Goal: Navigation & Orientation: Find specific page/section

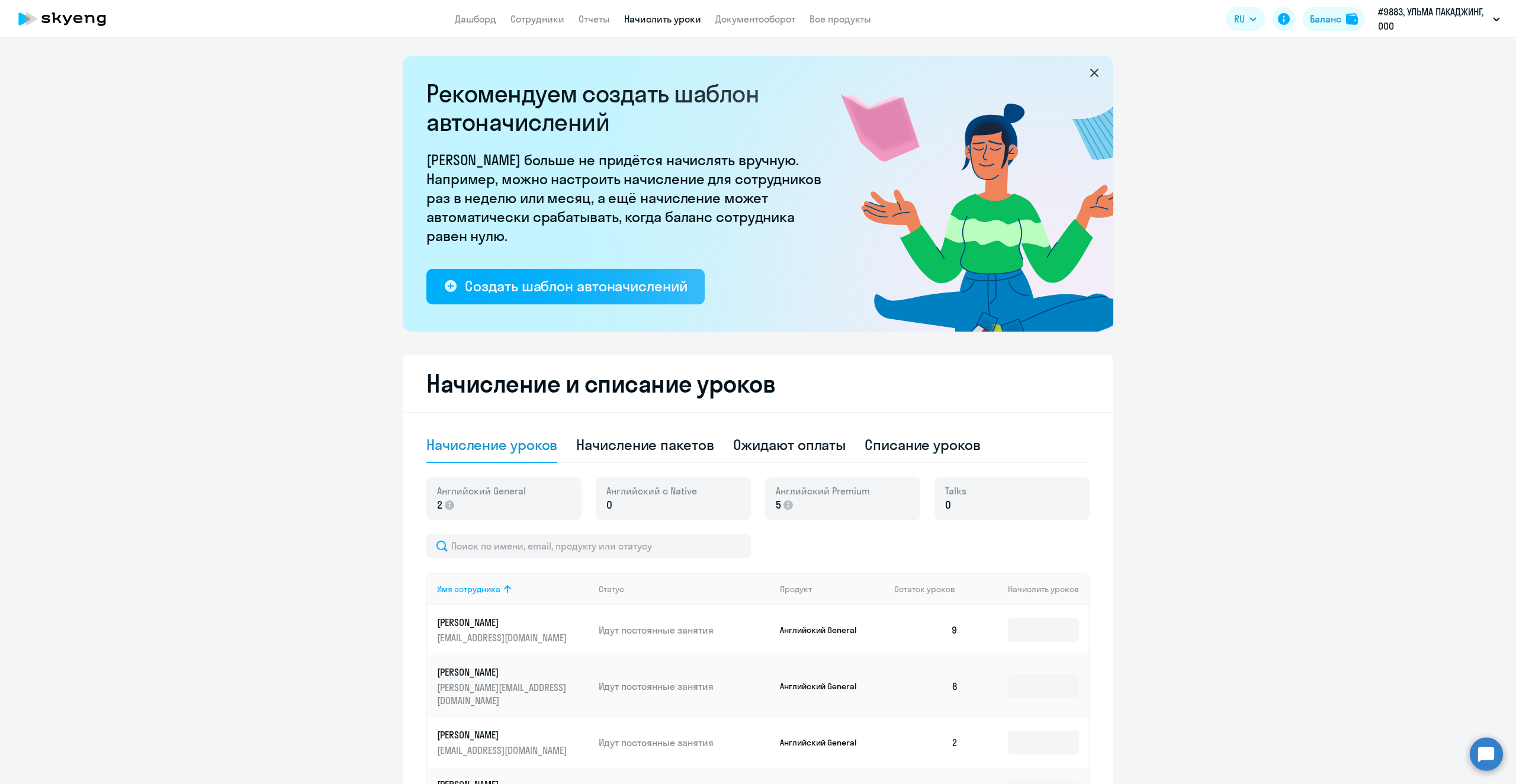
select select "10"
click at [478, 16] on link "Дашборд" at bounding box center [475, 19] width 41 height 12
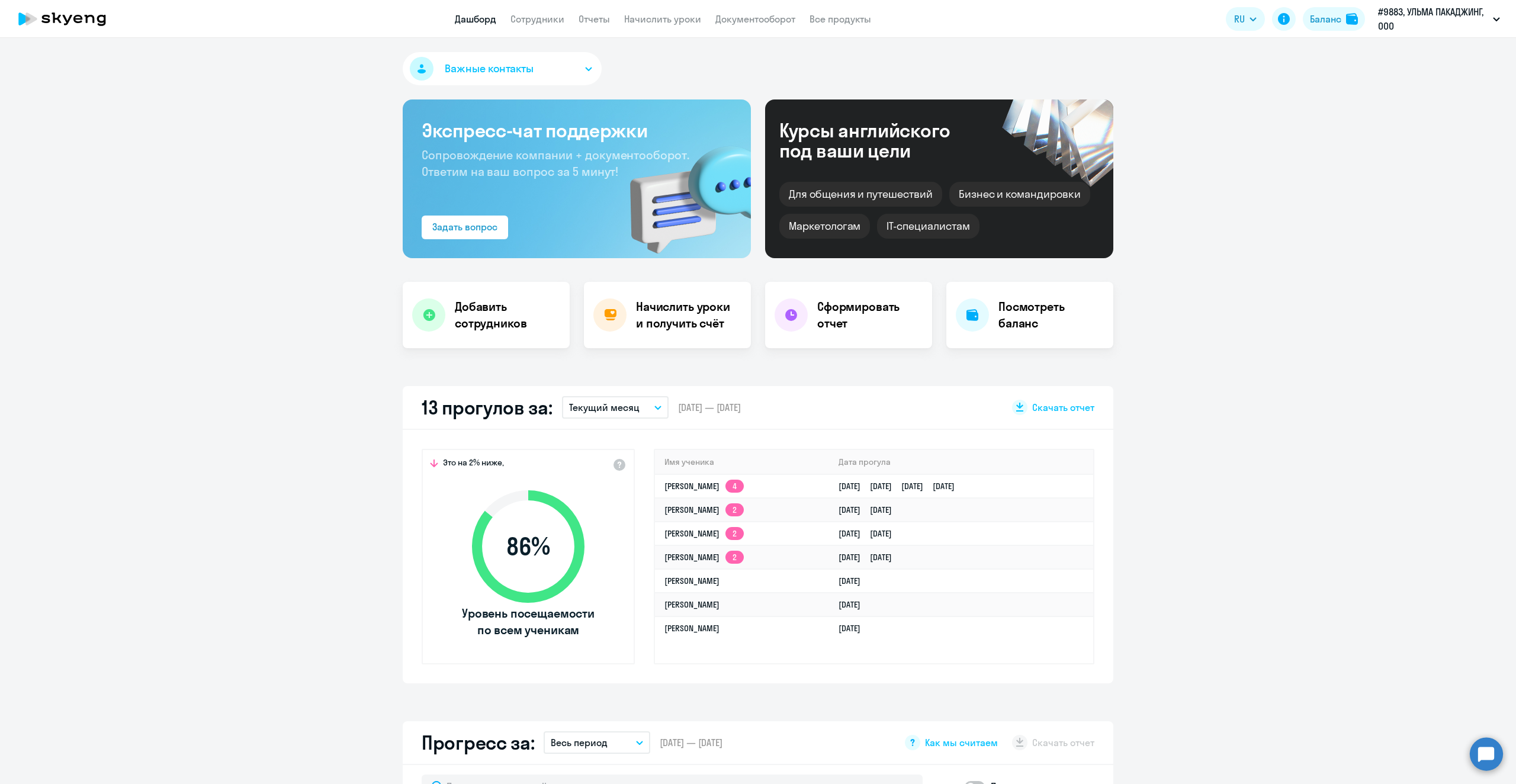
select select "30"
click at [536, 16] on link "Сотрудники" at bounding box center [538, 19] width 54 height 12
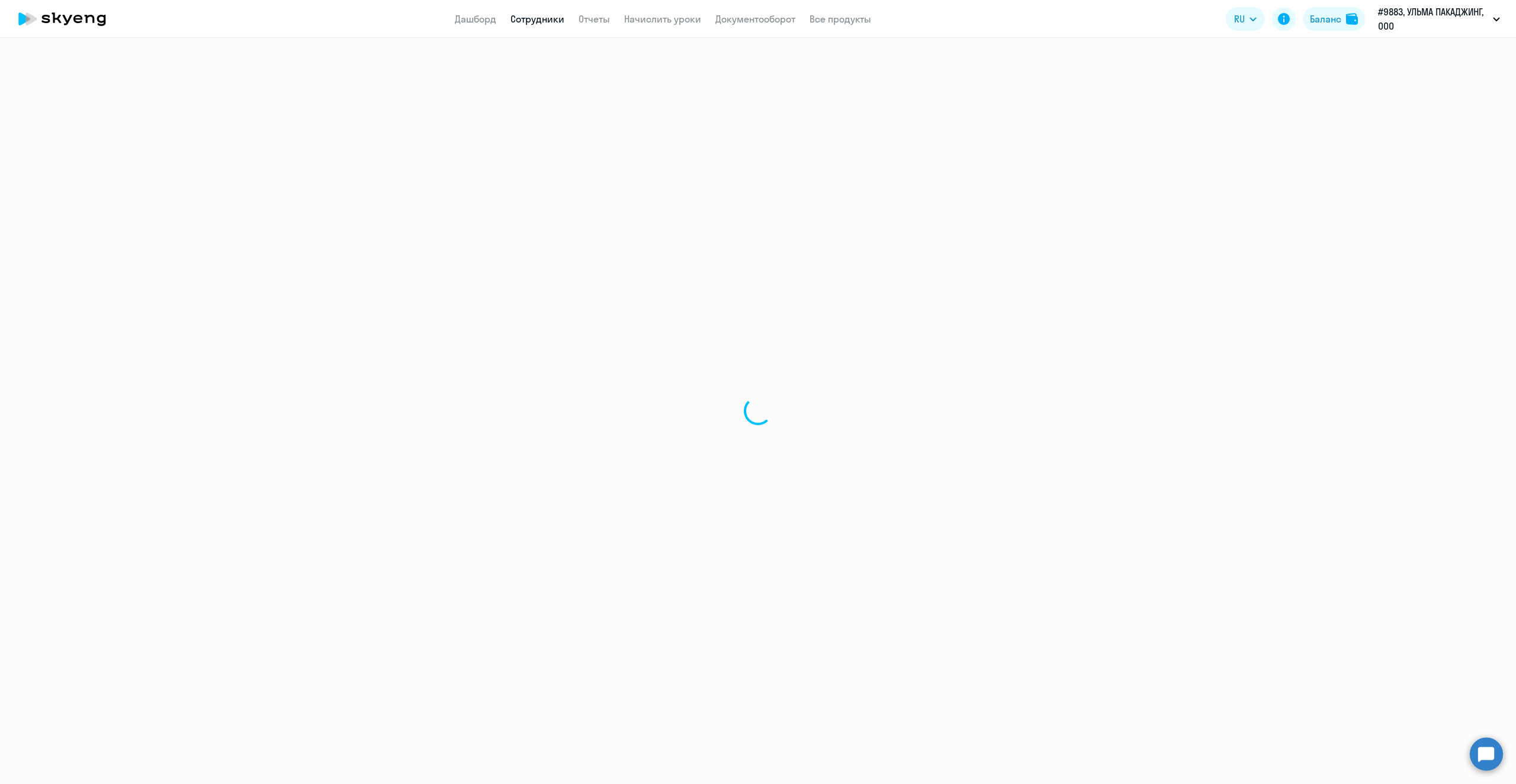
select select "30"
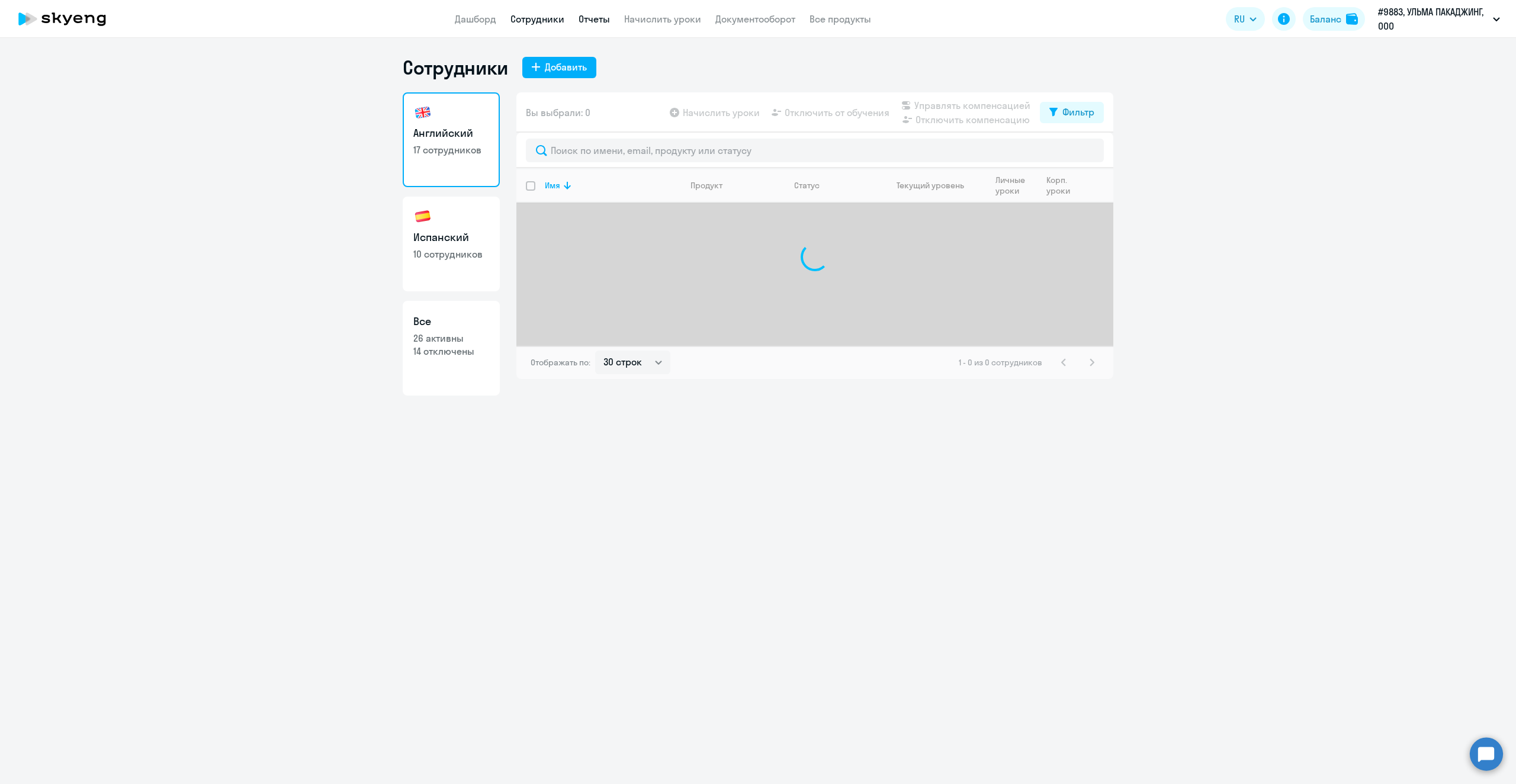
click at [596, 17] on link "Отчеты" at bounding box center [595, 19] width 31 height 12
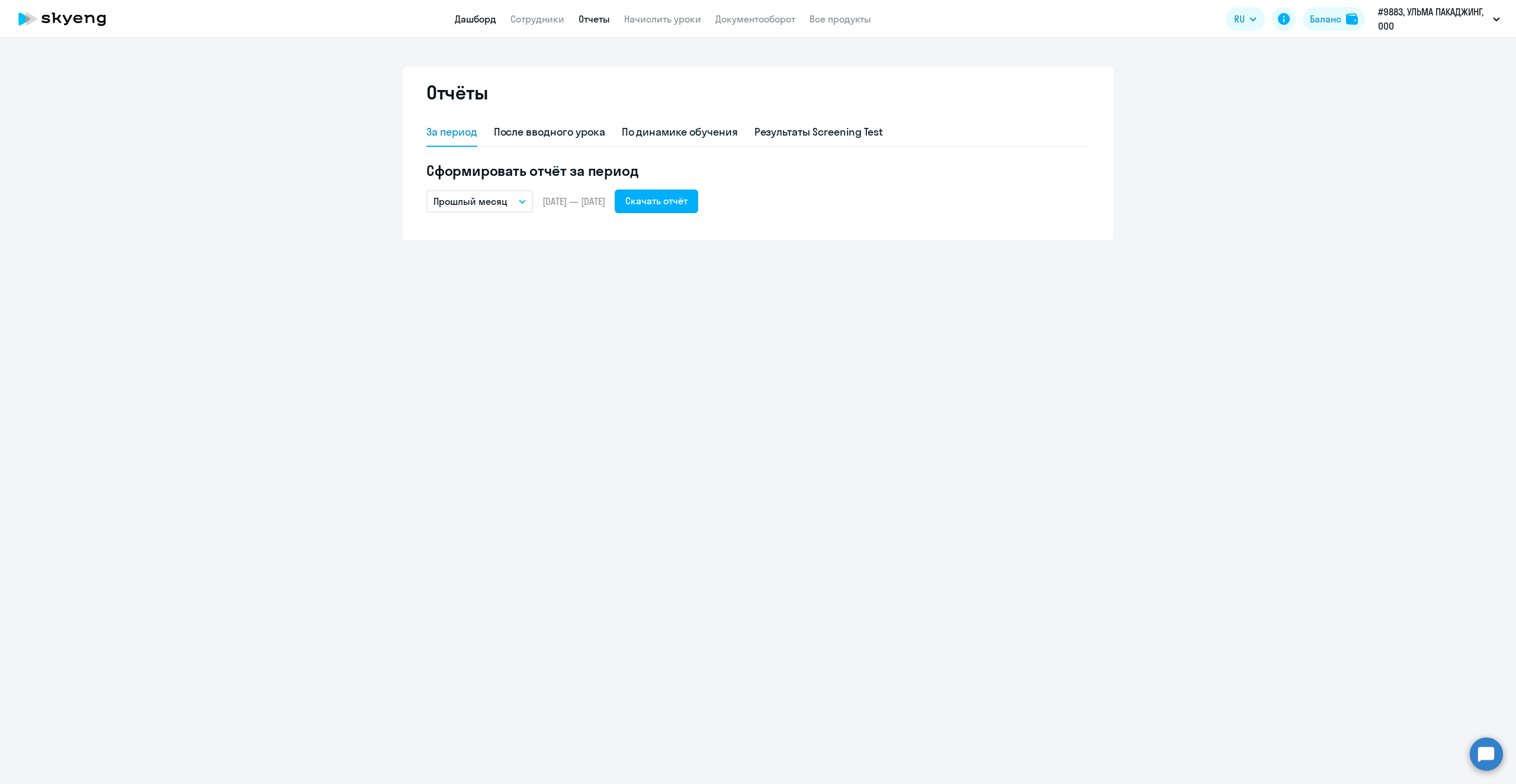
click at [472, 14] on link "Дашборд" at bounding box center [475, 19] width 41 height 12
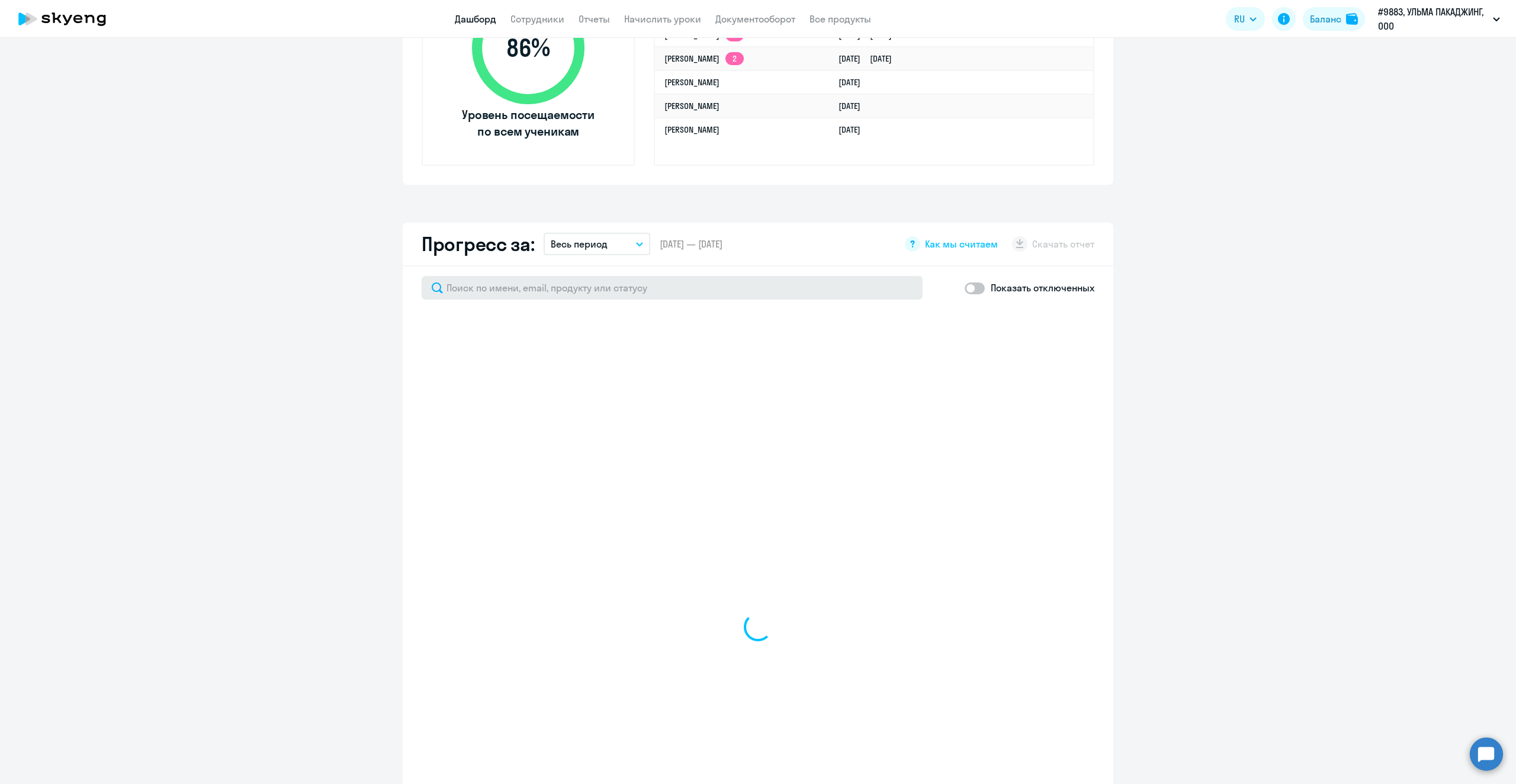
select select "30"
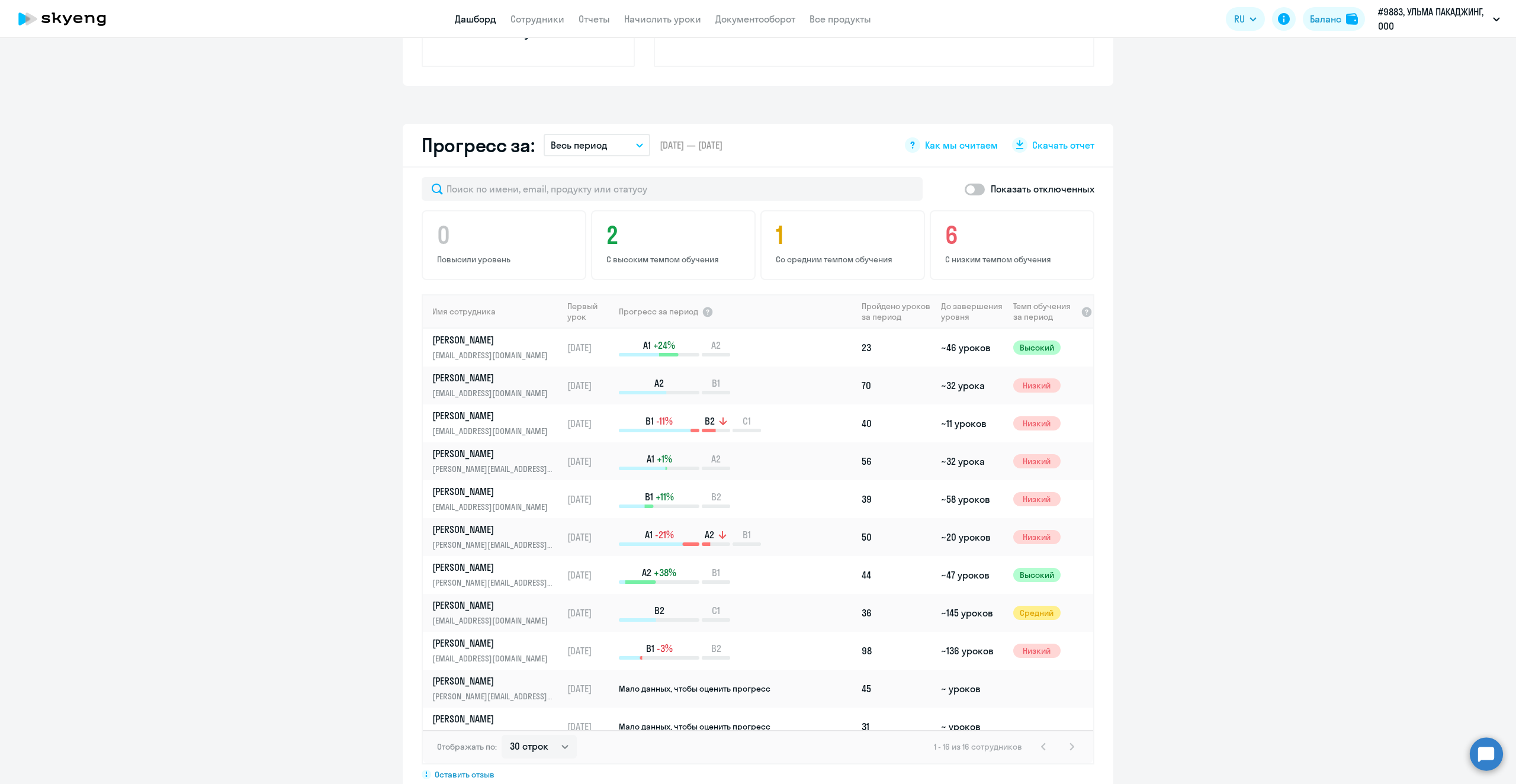
scroll to position [592, 0]
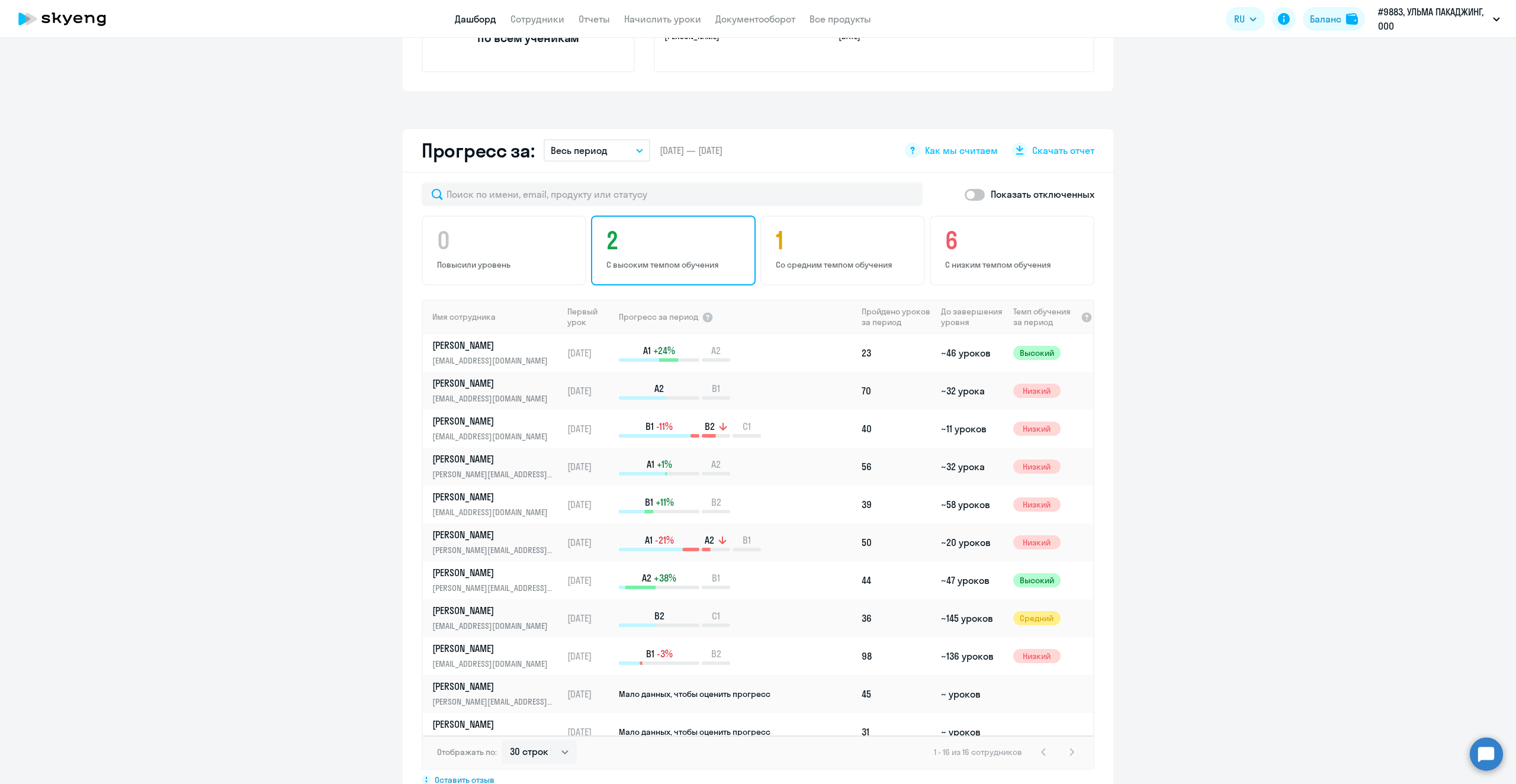
click at [699, 253] on h4 "2" at bounding box center [675, 240] width 137 height 28
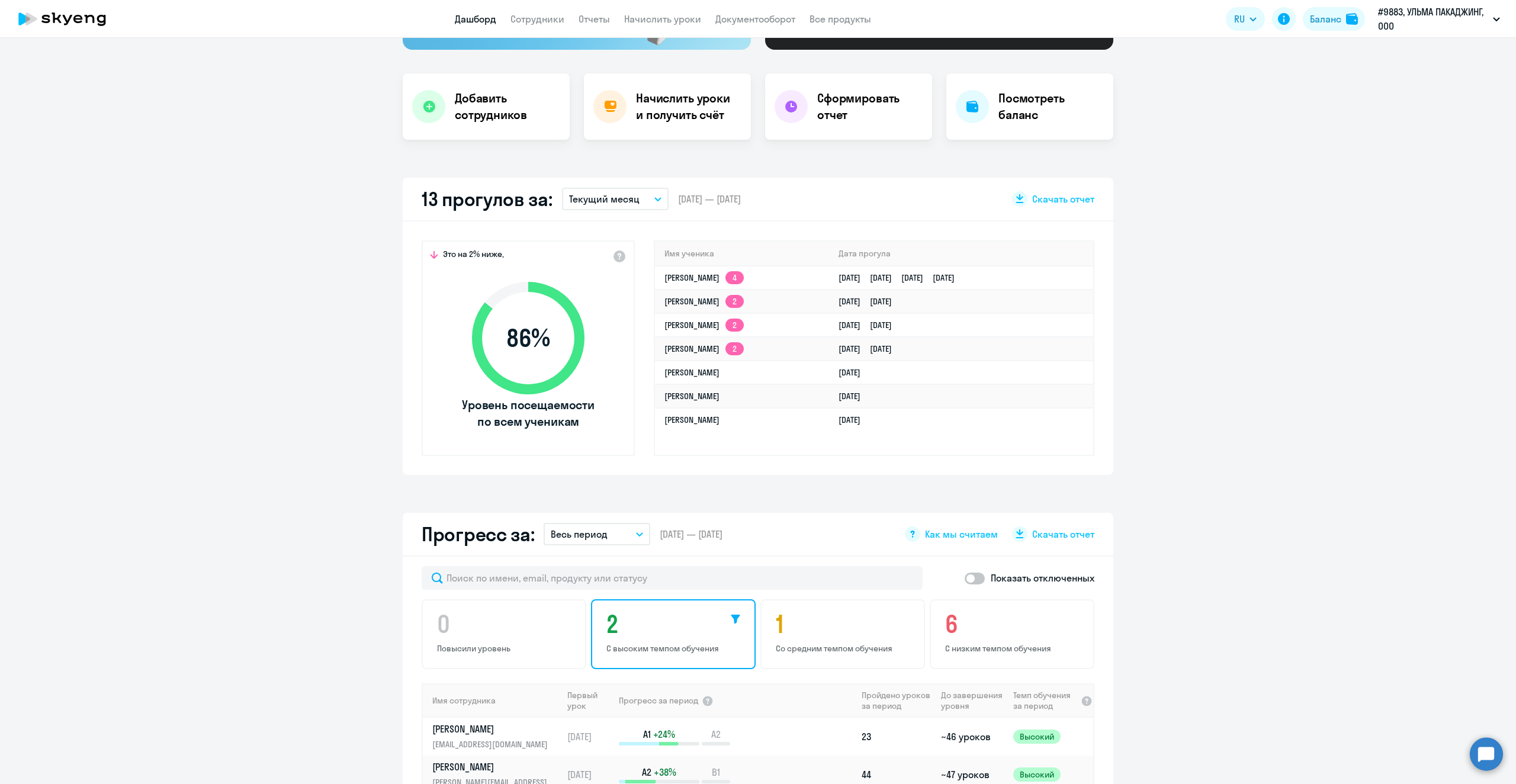
scroll to position [59, 0]
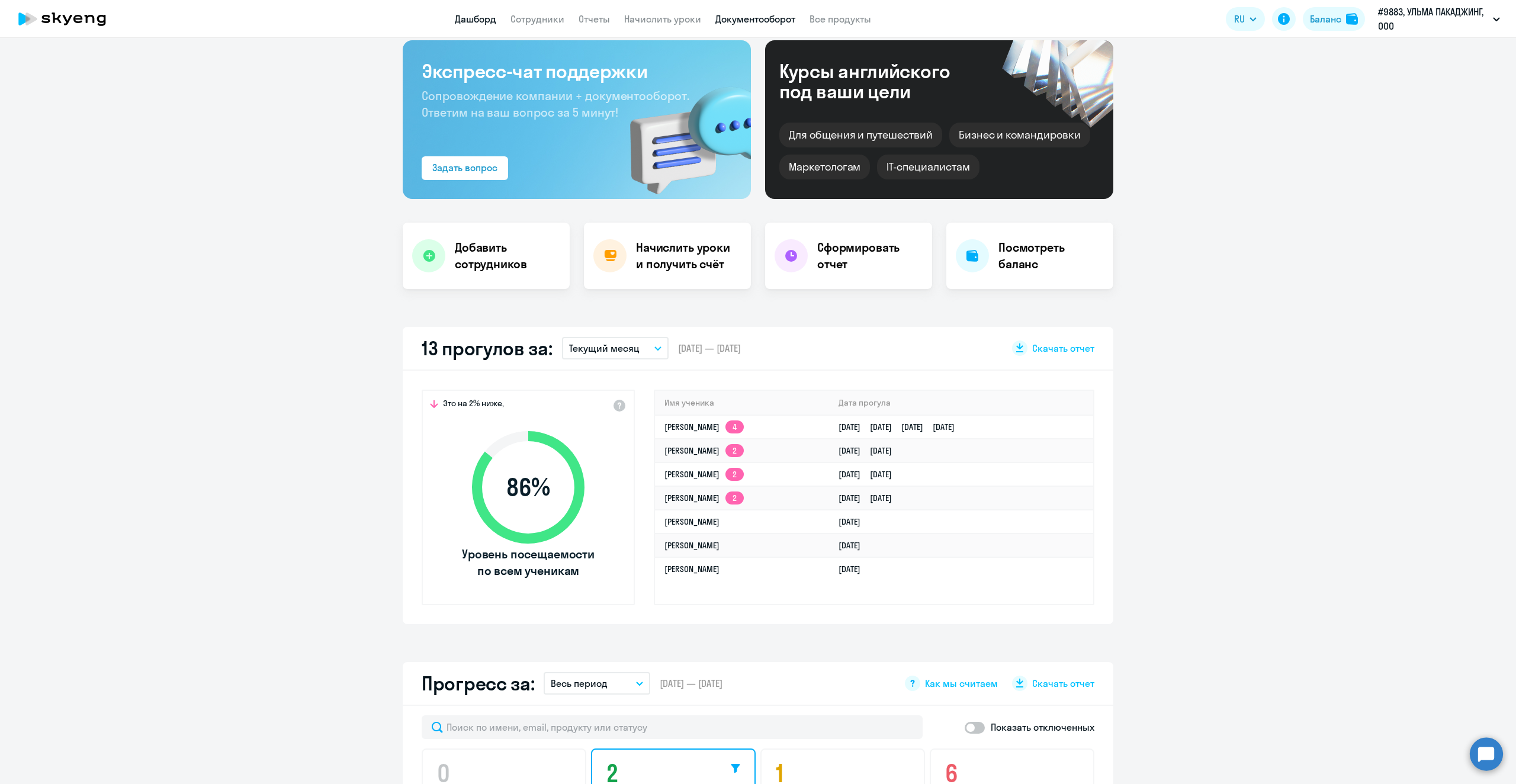
click at [735, 20] on link "Документооборот" at bounding box center [755, 19] width 80 height 12
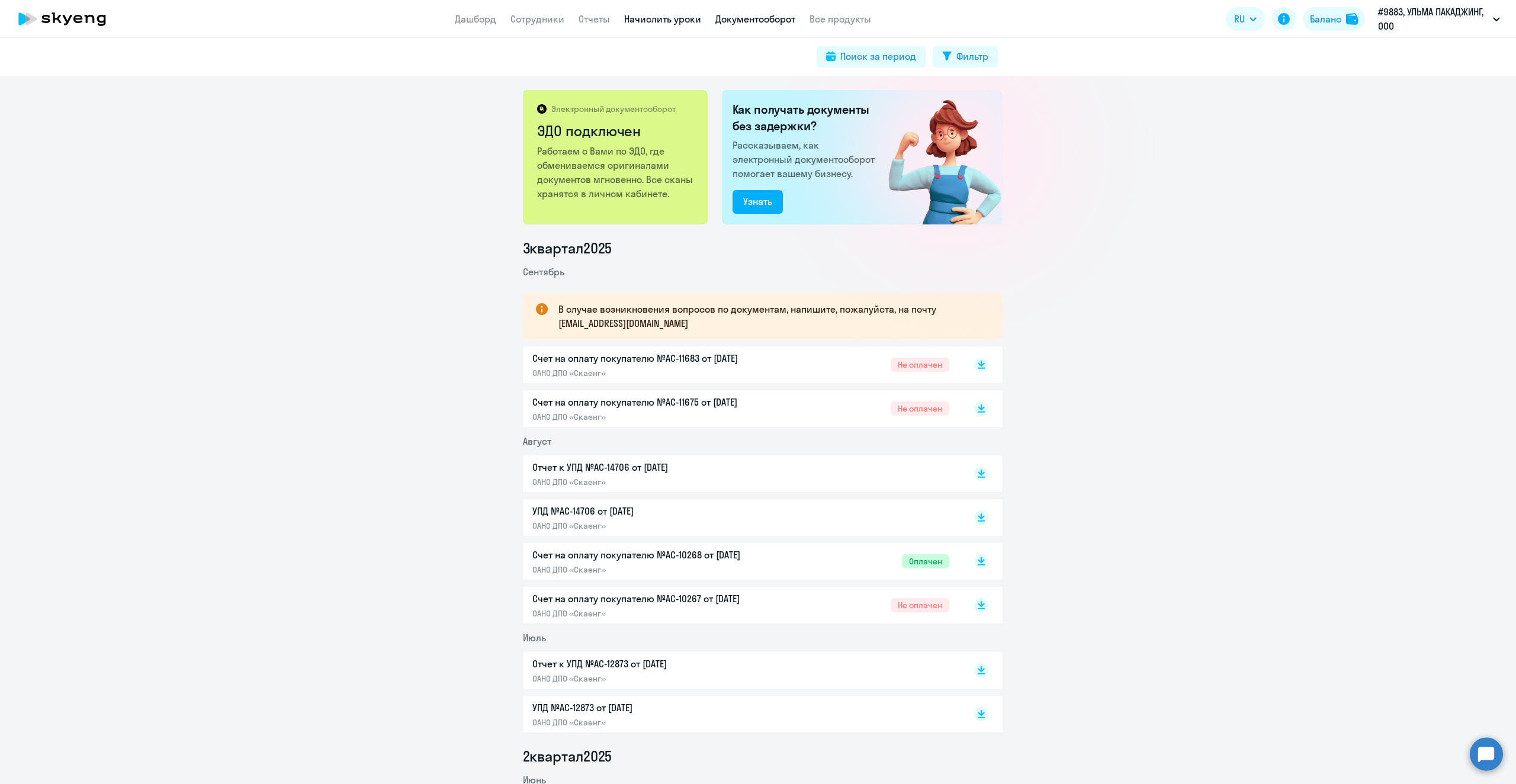
click at [653, 20] on link "Начислить уроки" at bounding box center [663, 19] width 77 height 12
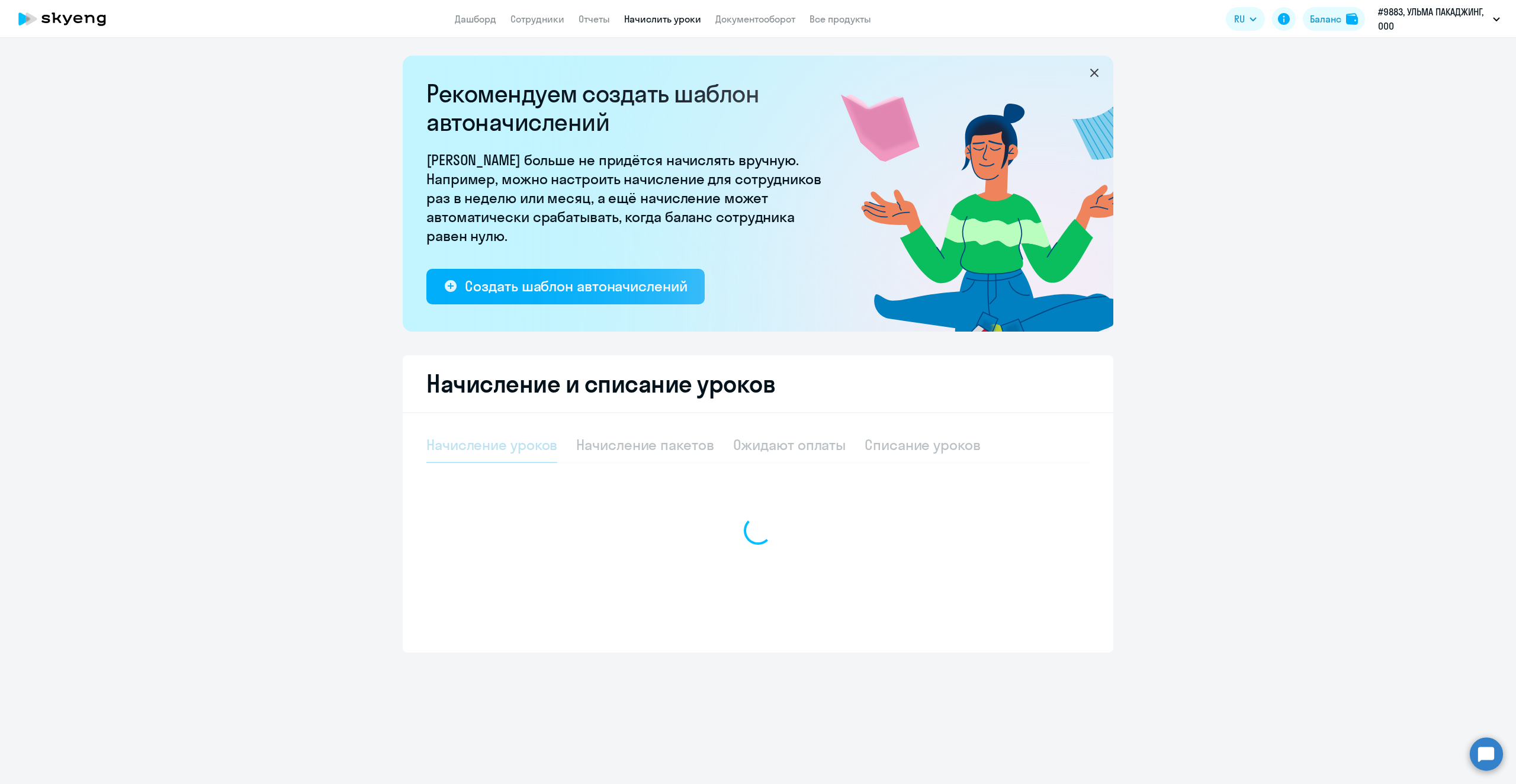
select select "10"
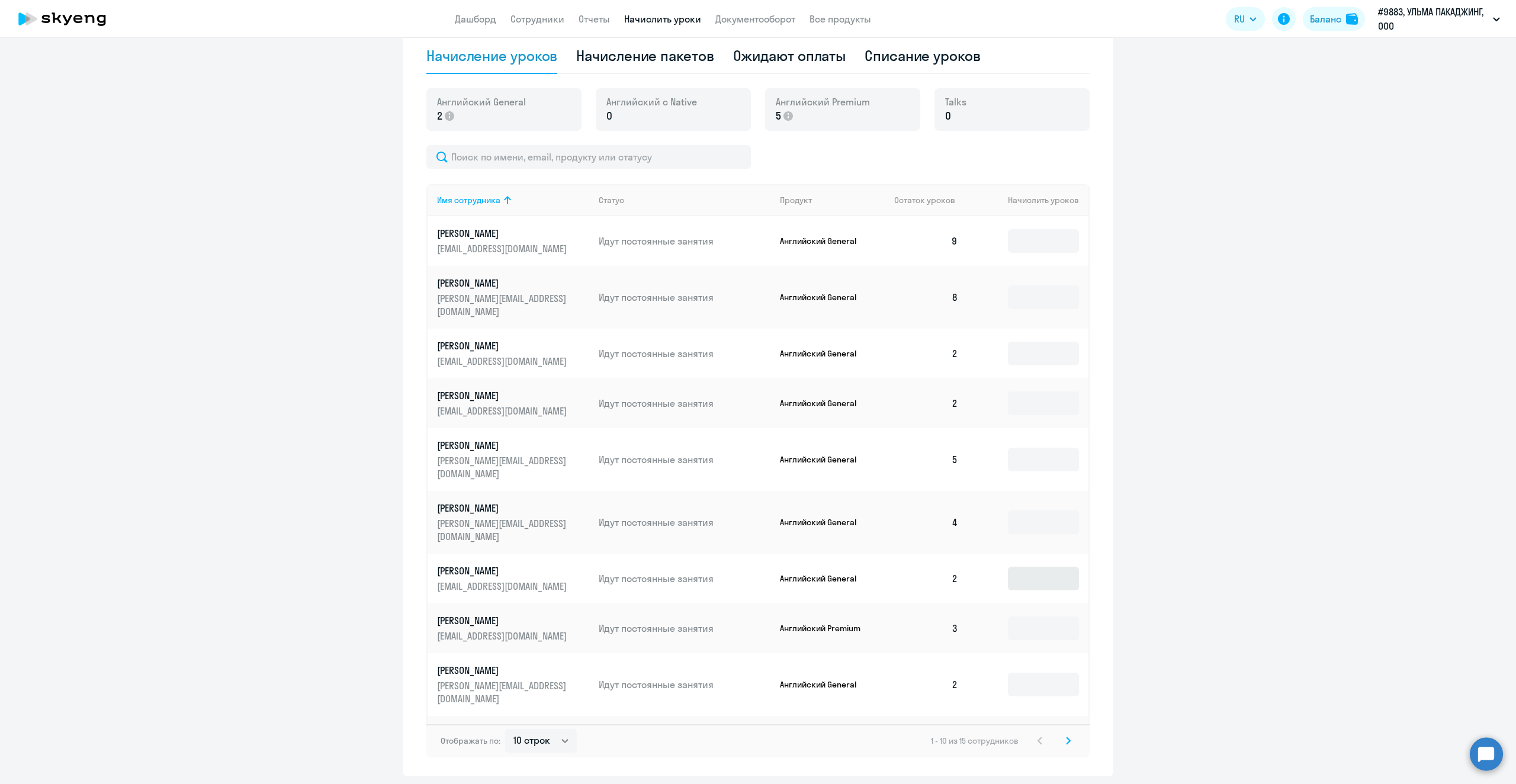
scroll to position [418, 0]
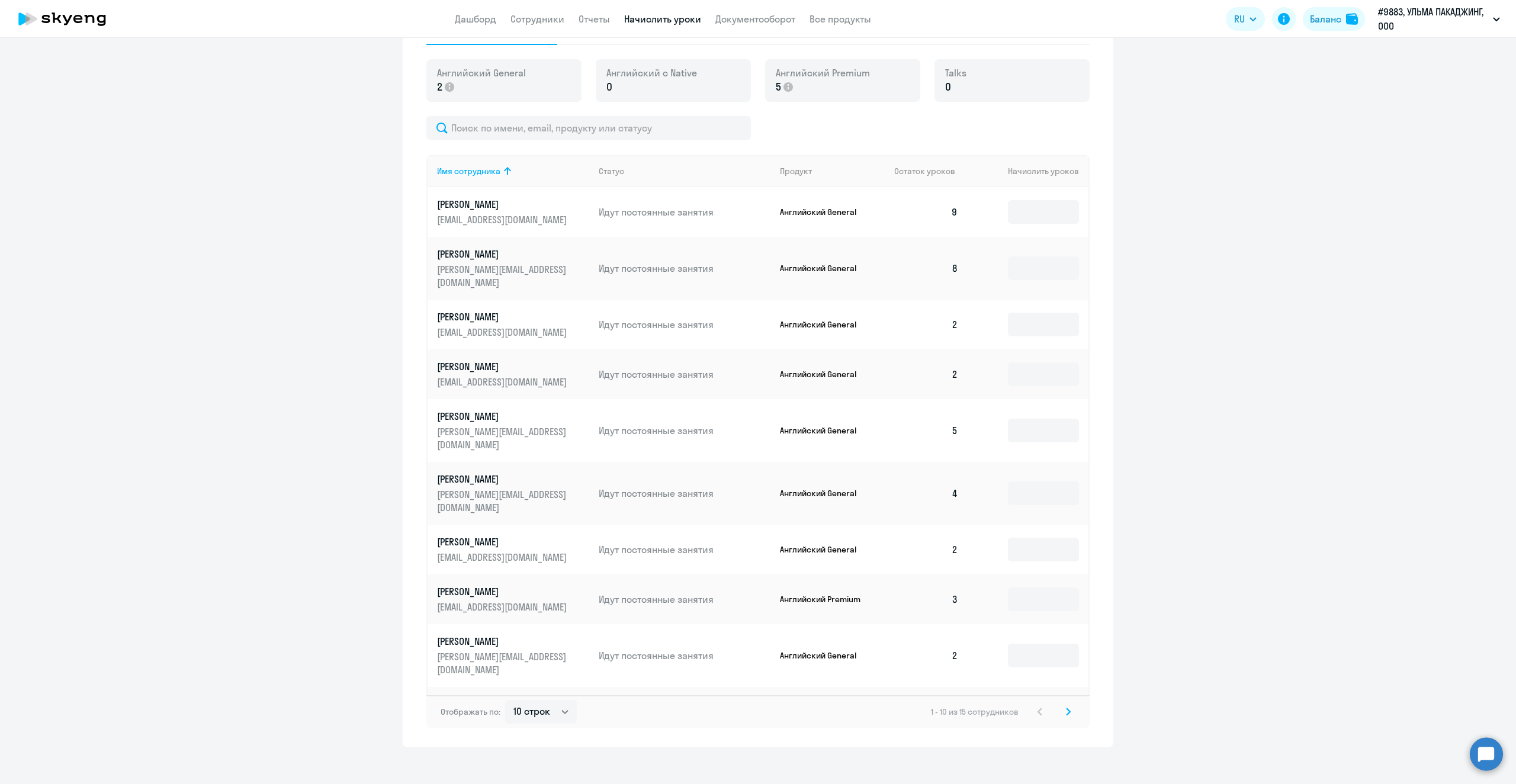
click at [1067, 708] on icon at bounding box center [1068, 712] width 3 height 7
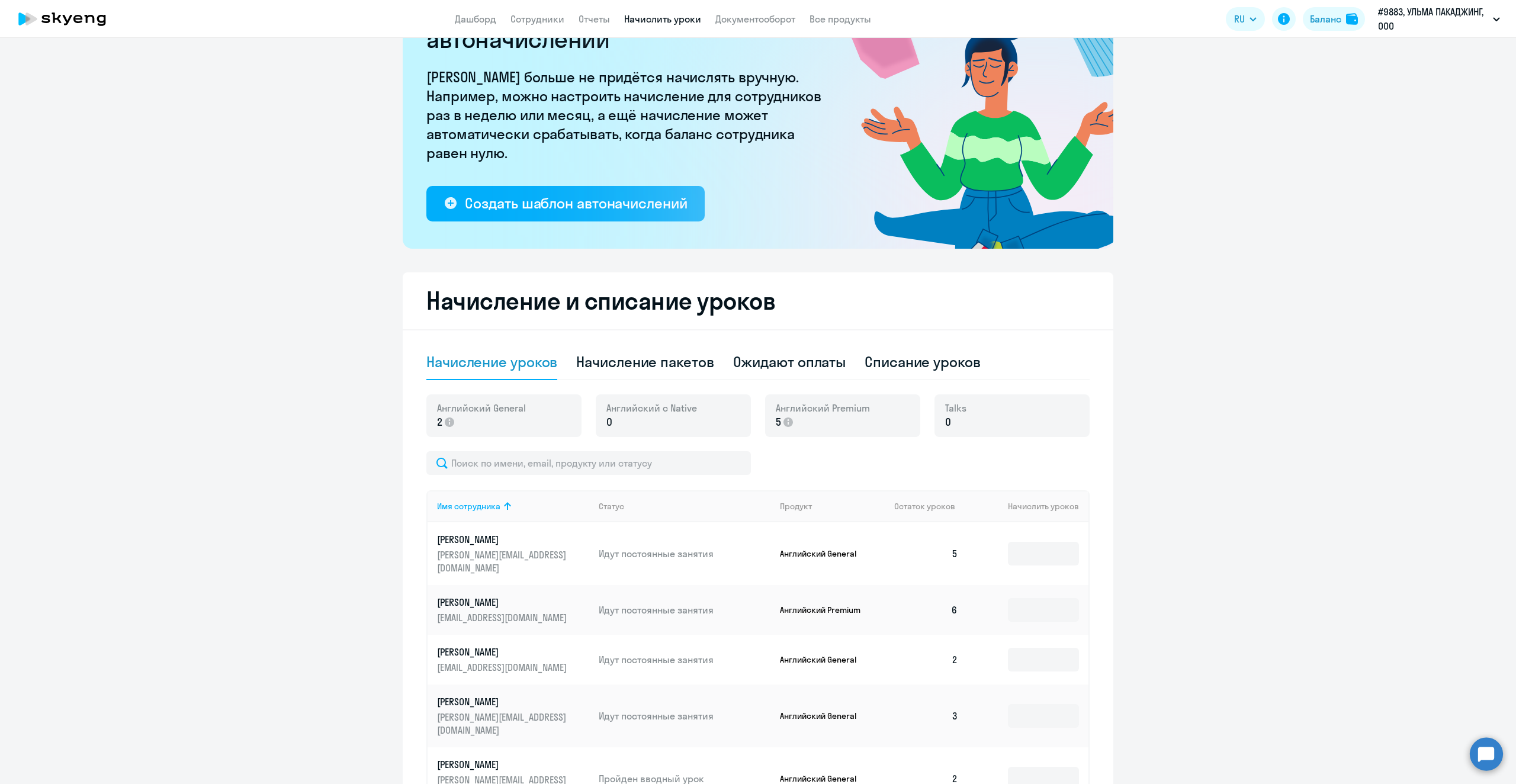
scroll to position [0, 0]
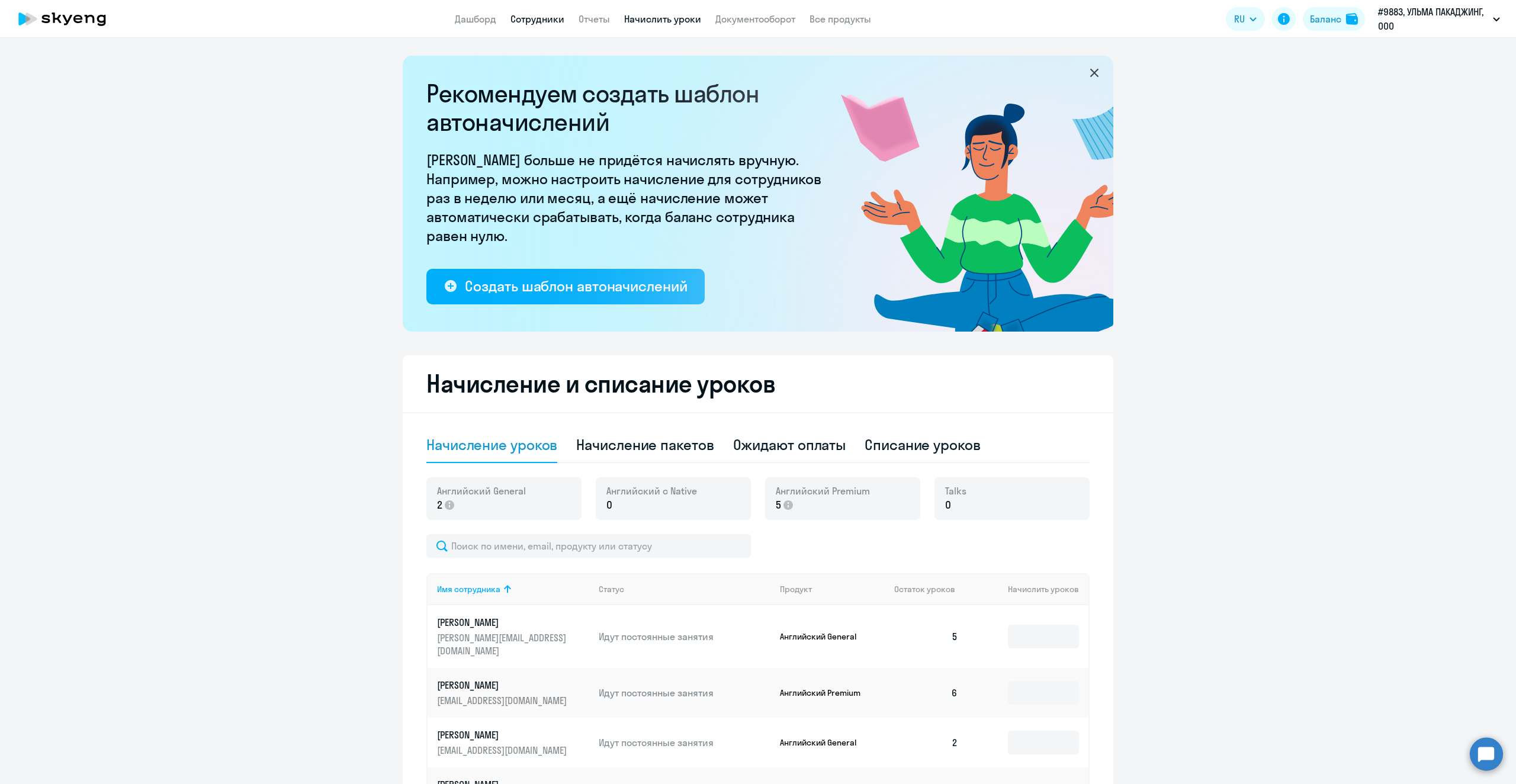
click at [549, 22] on link "Сотрудники" at bounding box center [538, 19] width 54 height 12
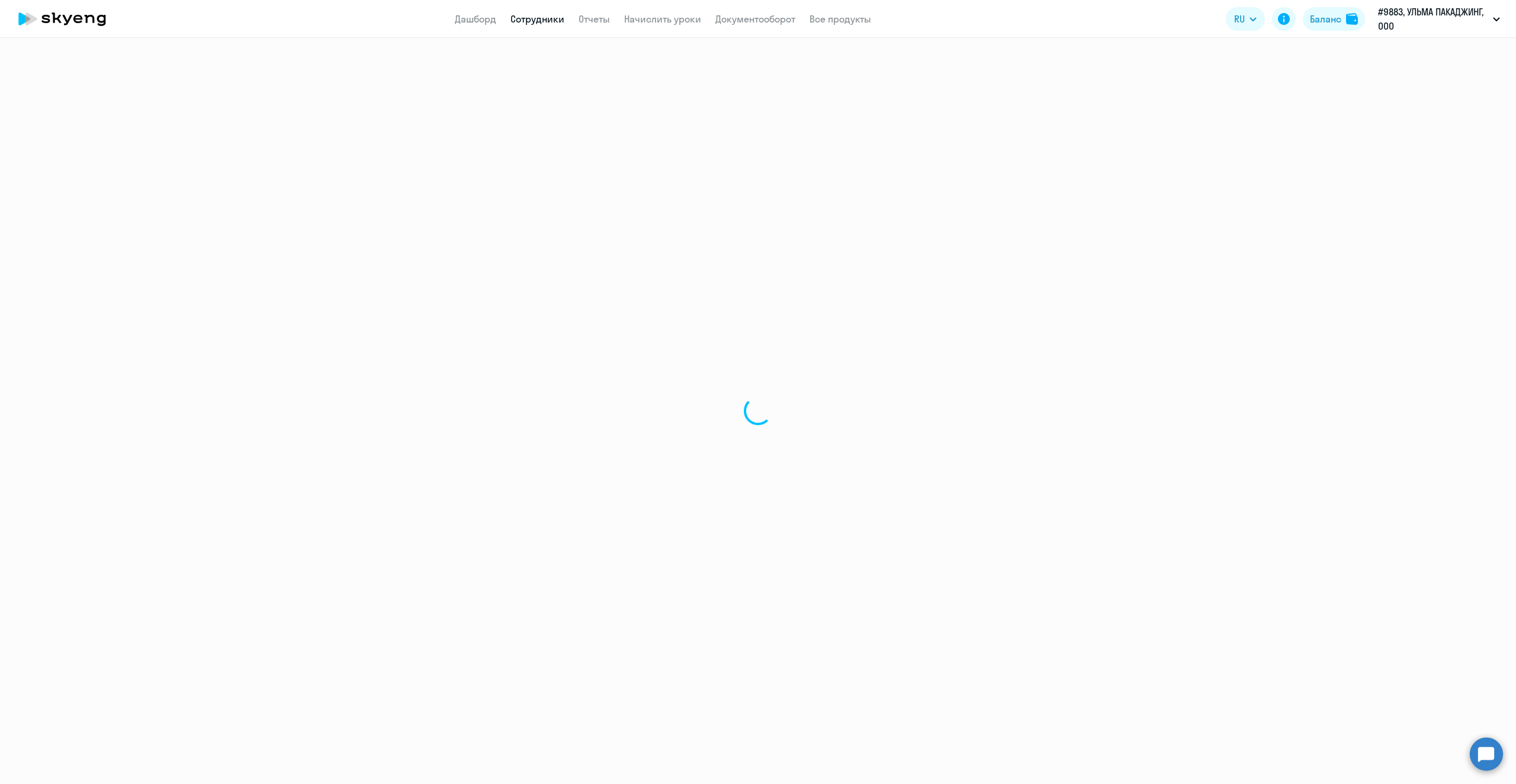
select select "30"
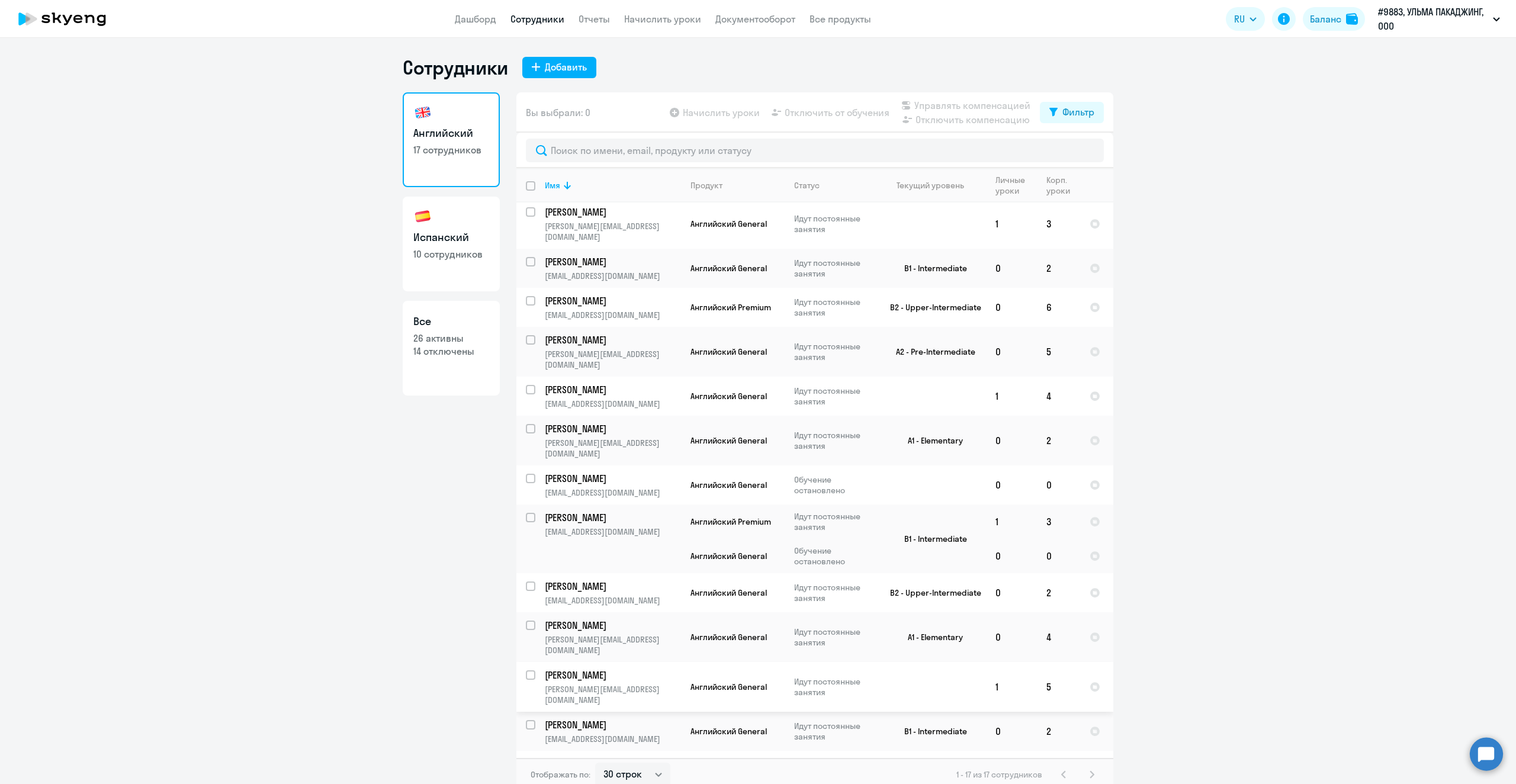
scroll to position [168, 0]
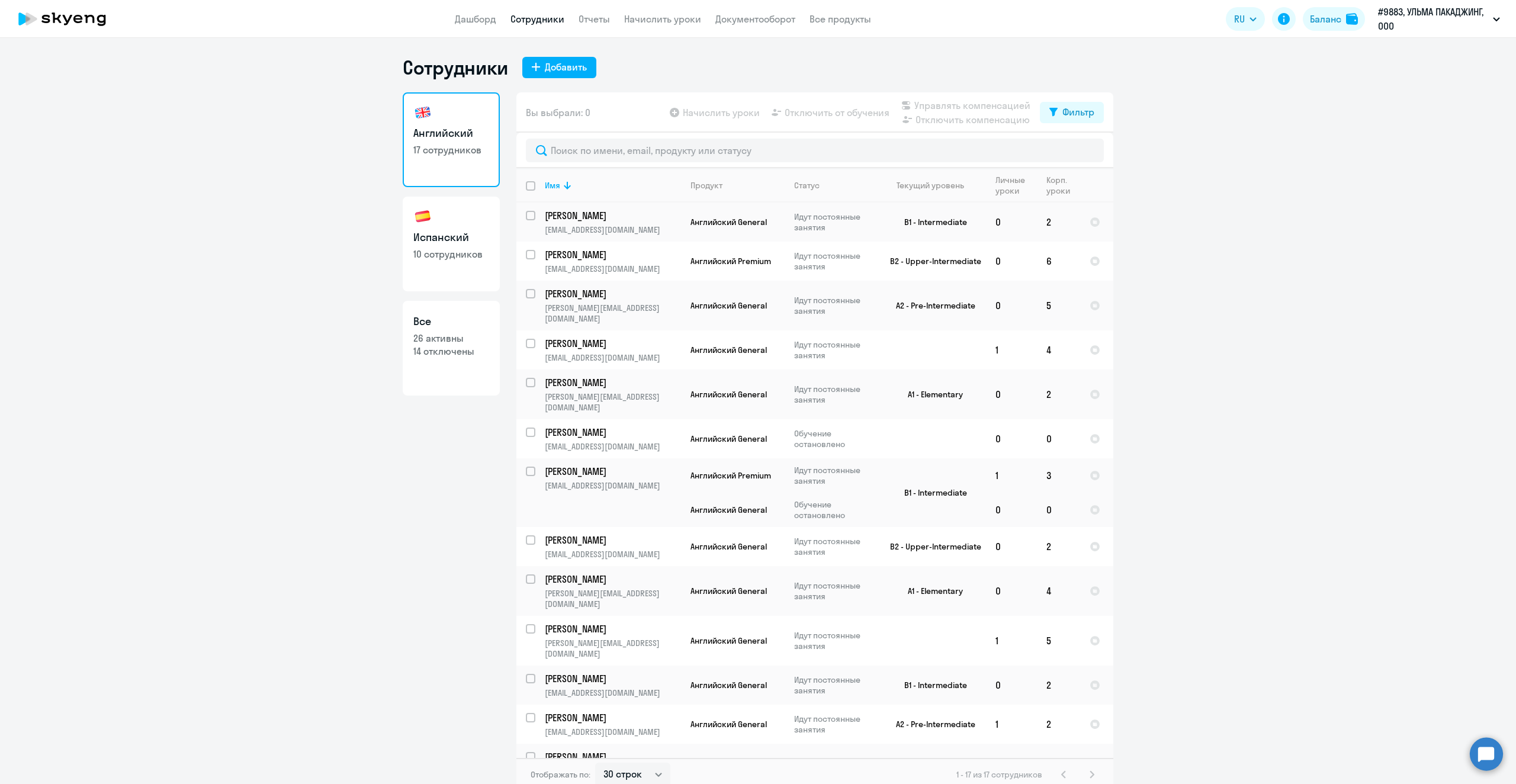
click at [450, 261] on link "Испанский 10 сотрудников" at bounding box center [451, 244] width 97 height 95
select select "30"
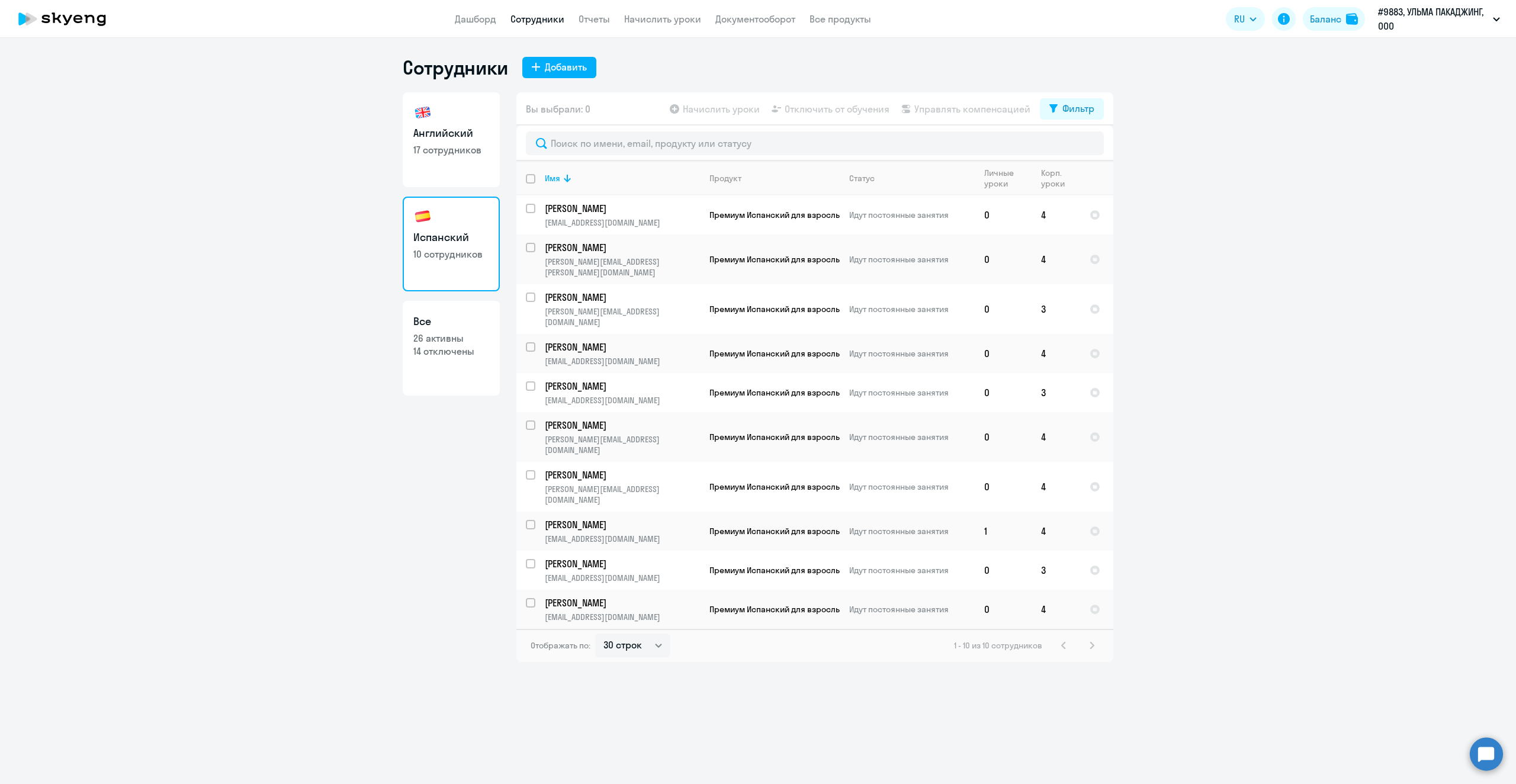
click at [449, 338] on p "26 активны" at bounding box center [451, 338] width 76 height 13
select select "30"
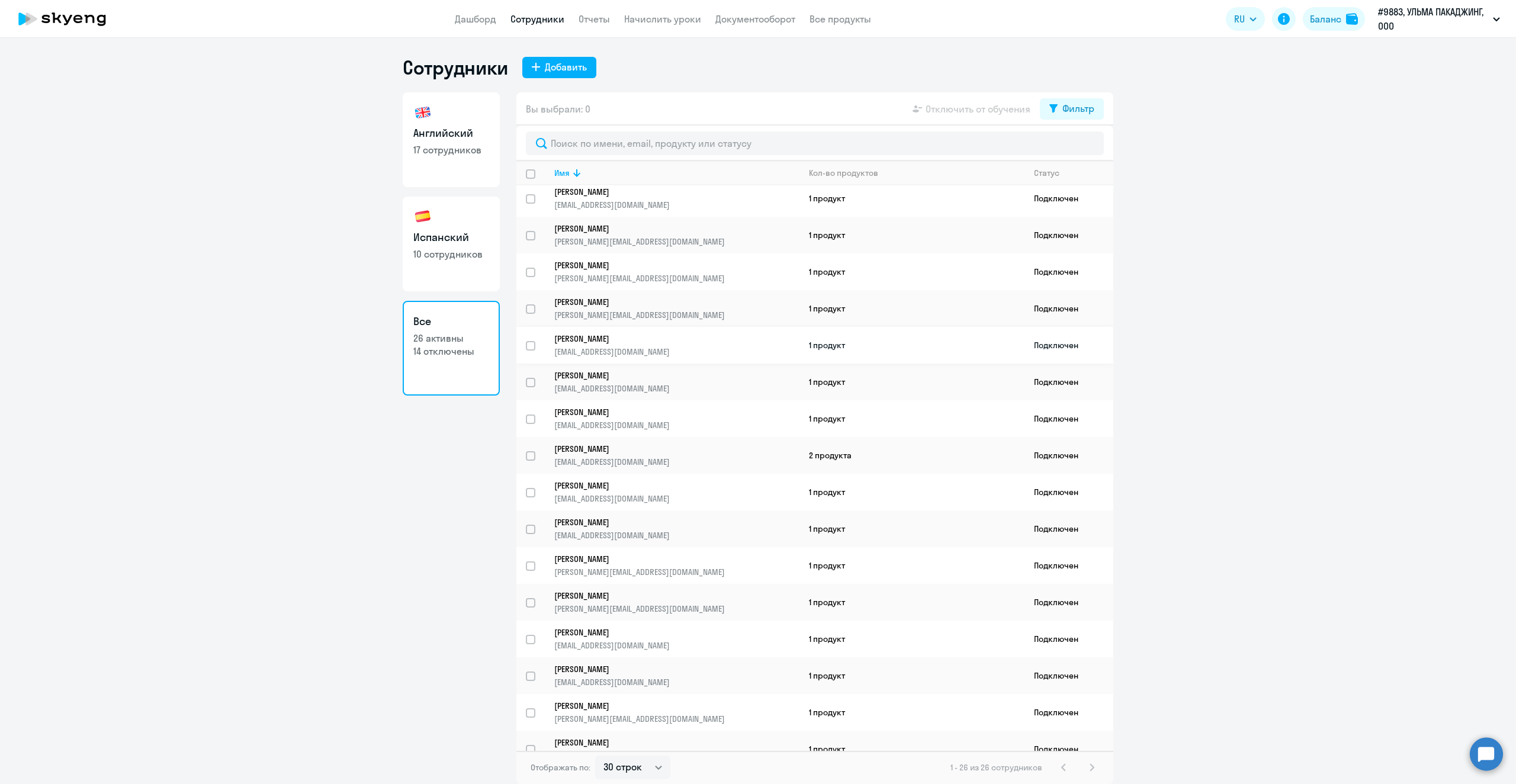
scroll to position [389, 0]
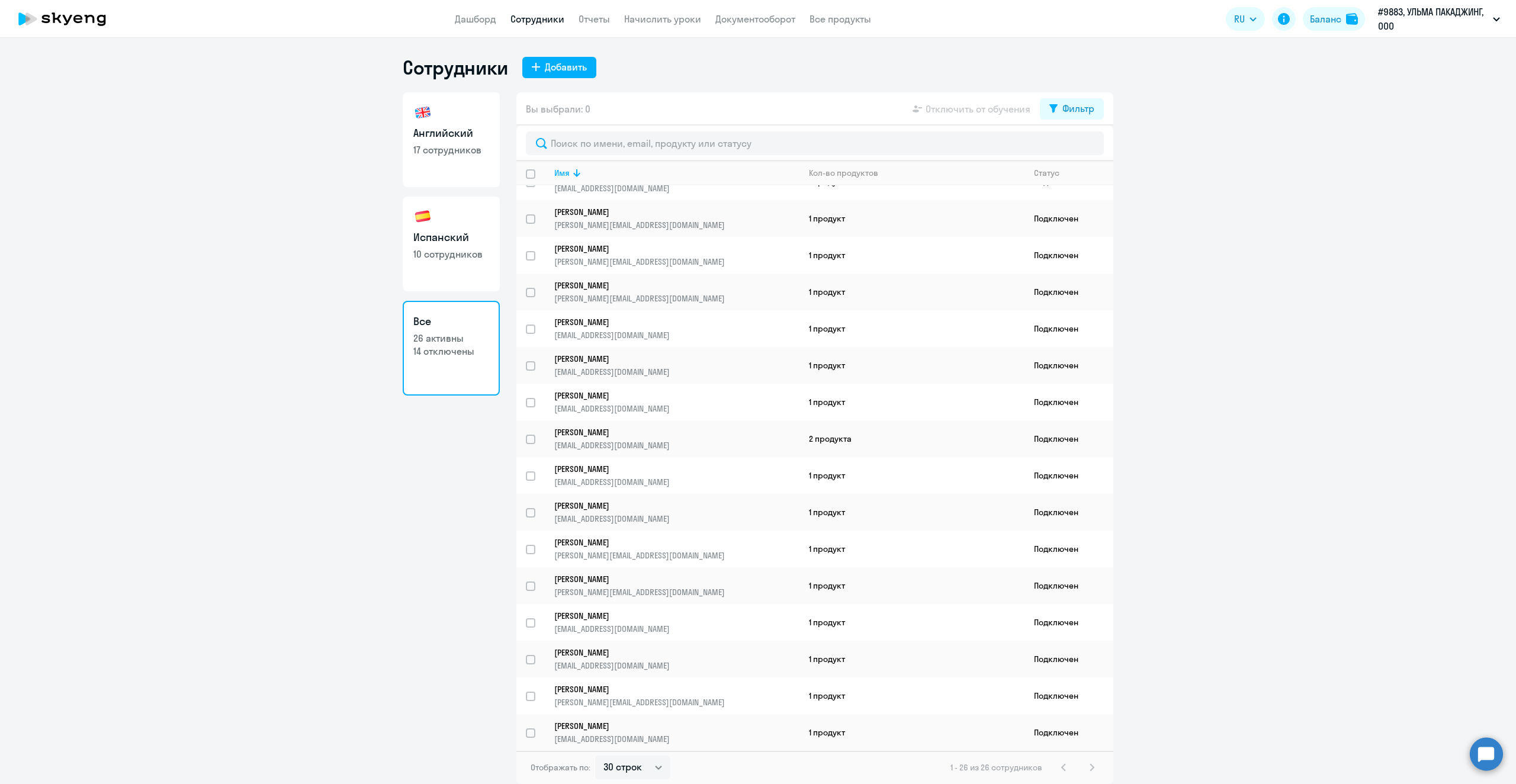
click at [1096, 766] on div "1 - 26 из 26 сотрудников" at bounding box center [1025, 767] width 149 height 14
click at [1090, 766] on div "1 - 26 из 26 сотрудников" at bounding box center [1025, 767] width 149 height 14
